Goal: Information Seeking & Learning: Learn about a topic

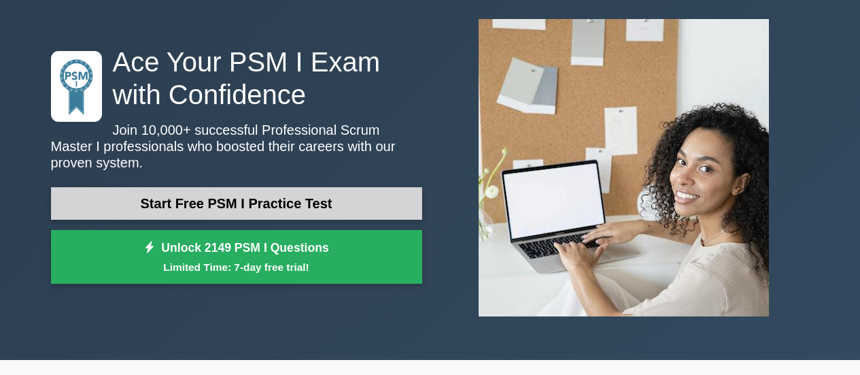
click at [335, 192] on link "Start Free PSM I Practice Test" at bounding box center [236, 203] width 371 height 33
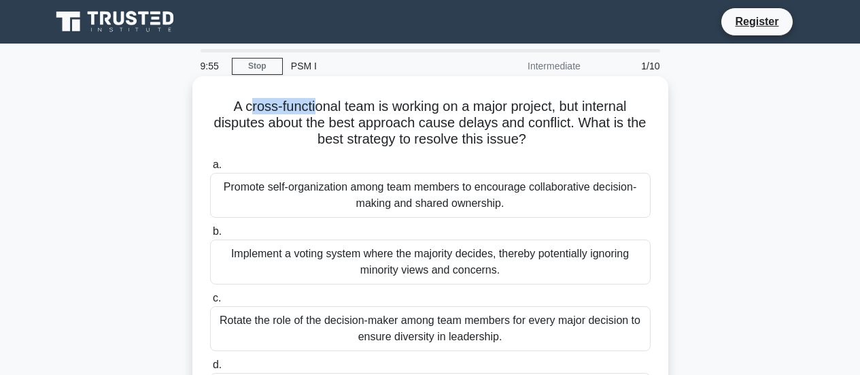
drag, startPoint x: 241, startPoint y: 109, endPoint x: 311, endPoint y: 103, distance: 70.3
click at [311, 103] on h5 "A cross-functional team is working on a major project, but internal disputes ab…" at bounding box center [430, 123] width 443 height 50
drag, startPoint x: 370, startPoint y: 104, endPoint x: 491, endPoint y: 112, distance: 121.3
click at [492, 110] on h5 "A cross-functional team is working on a major project, but internal disputes ab…" at bounding box center [430, 123] width 443 height 50
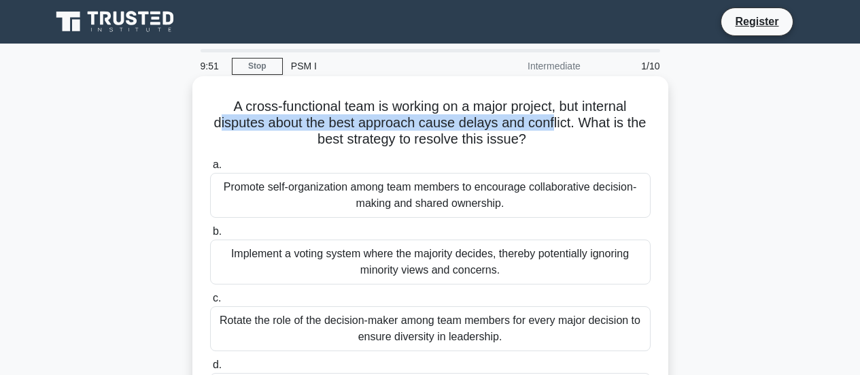
drag, startPoint x: 217, startPoint y: 124, endPoint x: 571, endPoint y: 121, distance: 353.7
click at [557, 122] on h5 "A cross-functional team is working on a major project, but internal disputes ab…" at bounding box center [430, 123] width 443 height 50
drag, startPoint x: 577, startPoint y: 122, endPoint x: 577, endPoint y: 135, distance: 13.6
click at [577, 135] on h5 "A cross-functional team is working on a major project, but internal disputes ab…" at bounding box center [430, 123] width 443 height 50
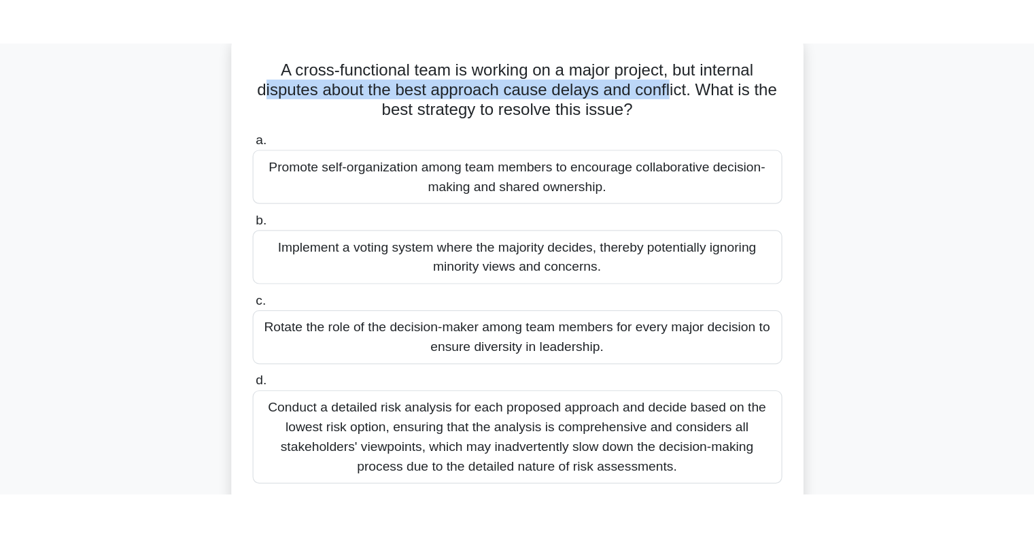
scroll to position [88, 0]
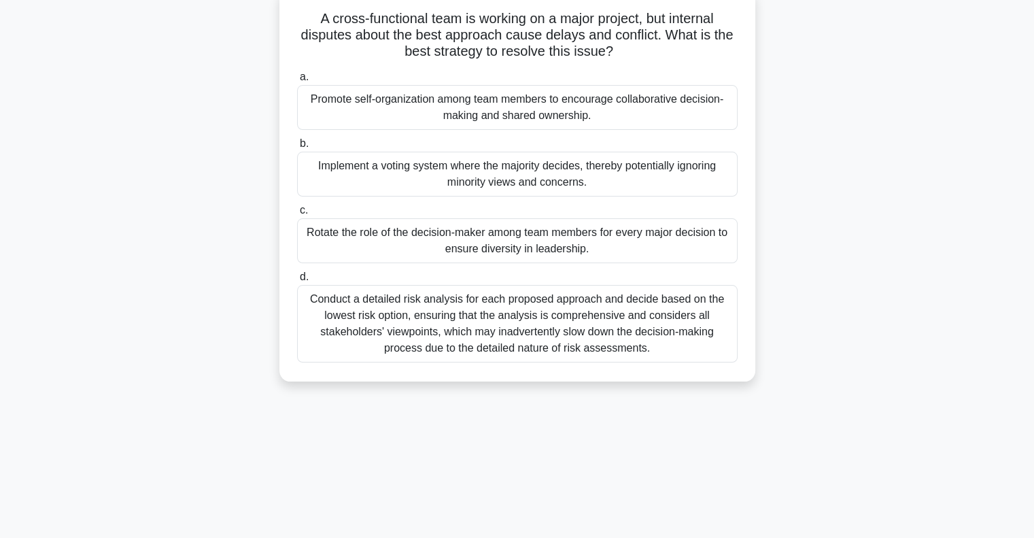
click at [405, 301] on div "Conduct a detailed risk analysis for each proposed approach and decide based on…" at bounding box center [517, 324] width 441 height 78
click at [297, 282] on input "d. Conduct a detailed risk analysis for each proposed approach and decide based…" at bounding box center [297, 277] width 0 height 9
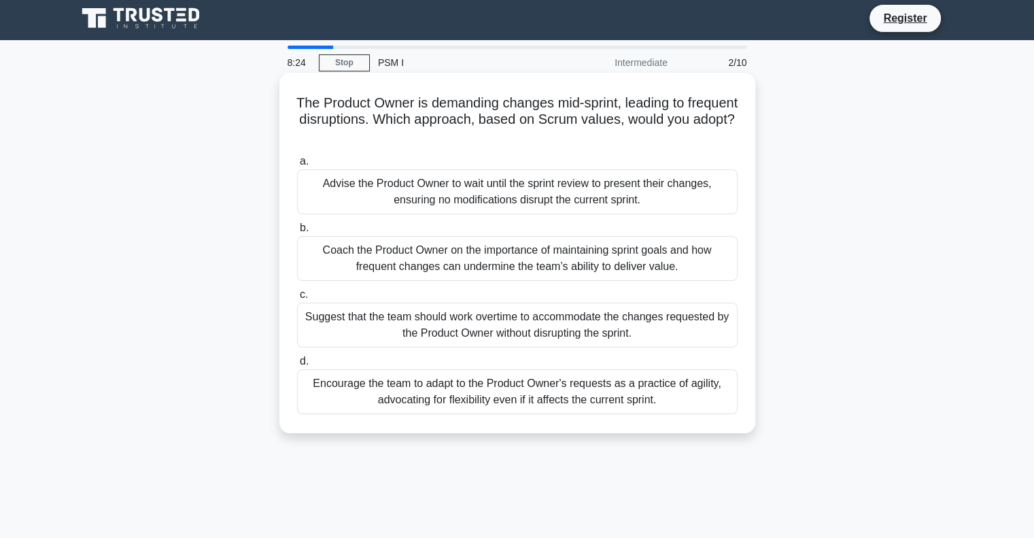
scroll to position [0, 0]
